Goal: Transaction & Acquisition: Purchase product/service

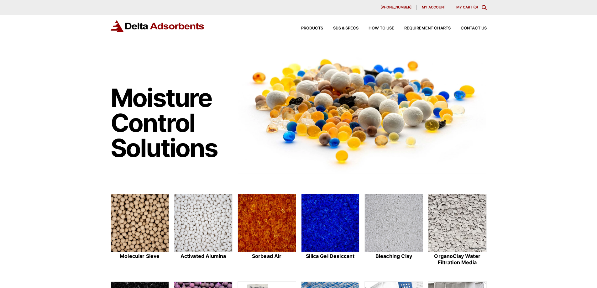
click at [485, 8] on icon "Toggle Modal Content" at bounding box center [483, 7] width 5 height 5
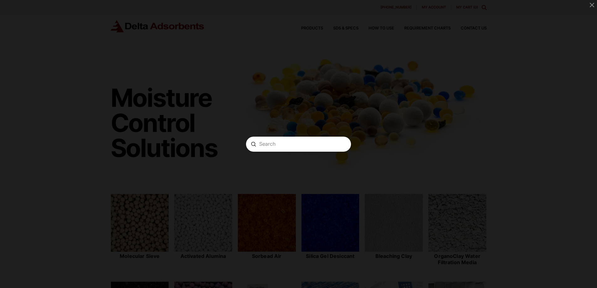
click at [300, 143] on input "Search" at bounding box center [298, 144] width 79 height 7
type input "sg48b"
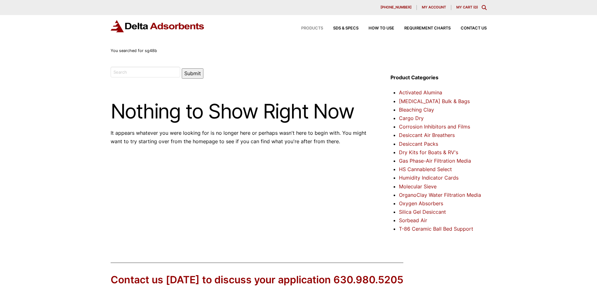
click at [315, 26] on span "Products" at bounding box center [312, 28] width 22 height 4
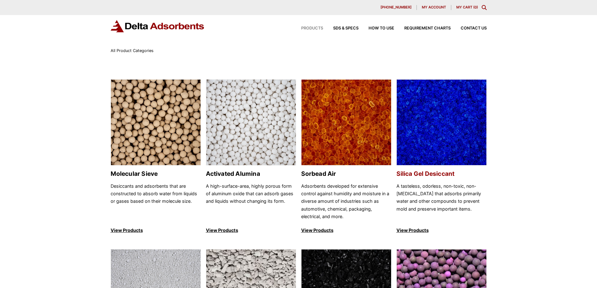
click at [456, 135] on img at bounding box center [441, 123] width 90 height 86
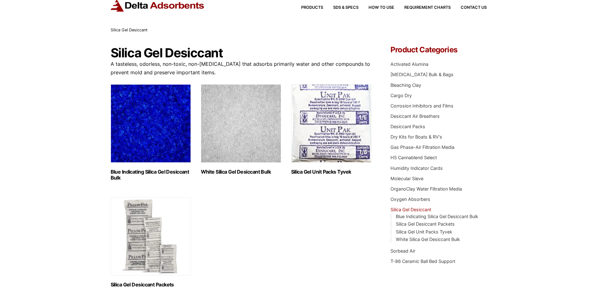
scroll to position [31, 0]
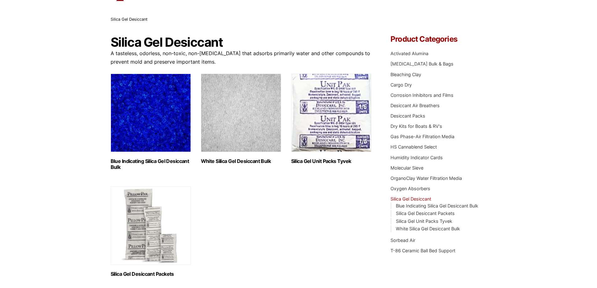
click at [167, 127] on img "Visit product category Blue Indicating Silica Gel Desiccant Bulk" at bounding box center [151, 113] width 80 height 78
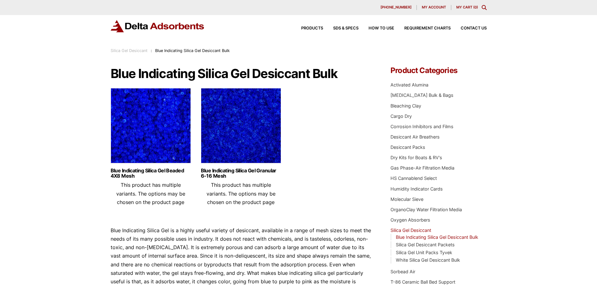
click at [227, 142] on img at bounding box center [241, 127] width 80 height 78
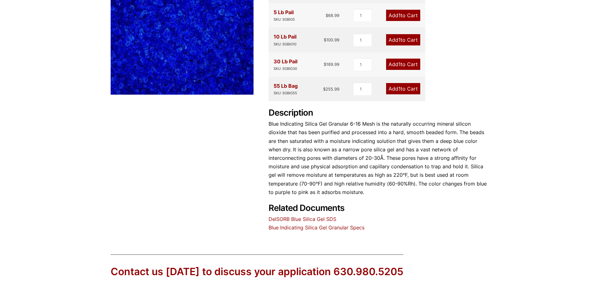
scroll to position [157, 0]
